Goal: Find contact information: Find contact information

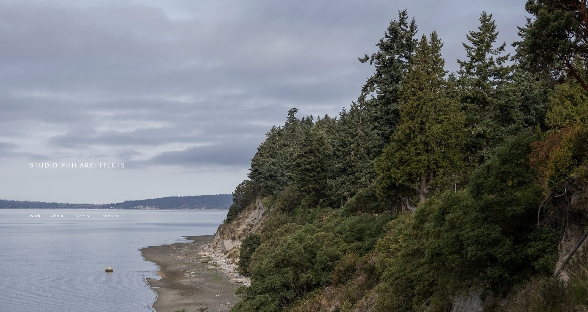
click at [113, 217] on span "contact" at bounding box center [110, 216] width 16 height 6
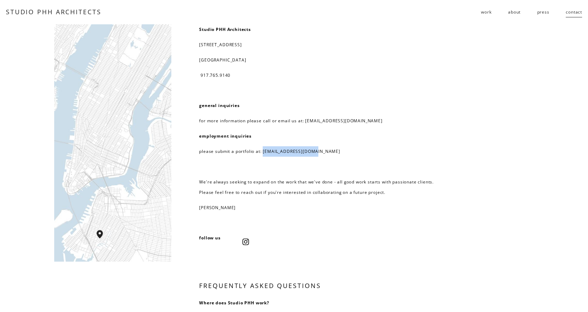
drag, startPoint x: 264, startPoint y: 151, endPoint x: 324, endPoint y: 156, distance: 60.6
click at [324, 156] on p "please submit a portfolio at: [EMAIL_ADDRESS][DOMAIN_NAME]" at bounding box center [318, 151] width 238 height 10
copy p "[EMAIL_ADDRESS][DOMAIN_NAME]"
click at [483, 11] on span "work" at bounding box center [486, 12] width 10 height 10
click at [0, 0] on span "public" at bounding box center [0, 0] width 0 height 0
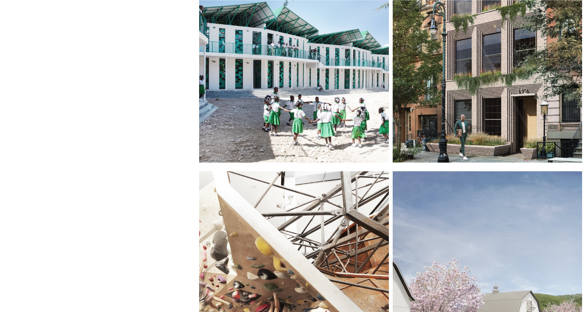
scroll to position [104, 0]
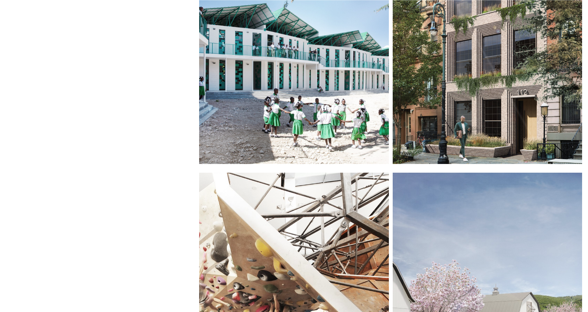
click at [319, 82] on div at bounding box center [293, 42] width 189 height 244
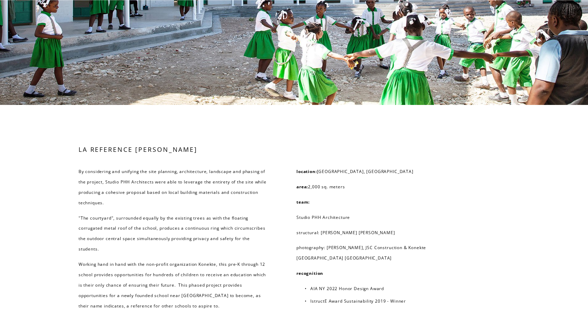
scroll to position [3721, 0]
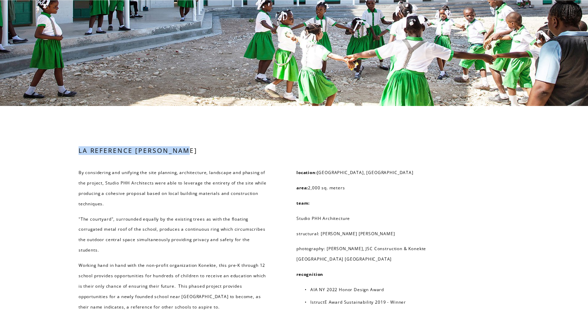
drag, startPoint x: 80, startPoint y: 172, endPoint x: 187, endPoint y: 173, distance: 106.6
click at [187, 155] on h3 "LA REFERENCE DE GANTHIER" at bounding box center [172, 150] width 189 height 9
copy h3 "LA REFERENCE DE GANTHIER"
